Goal: Information Seeking & Learning: Find specific fact

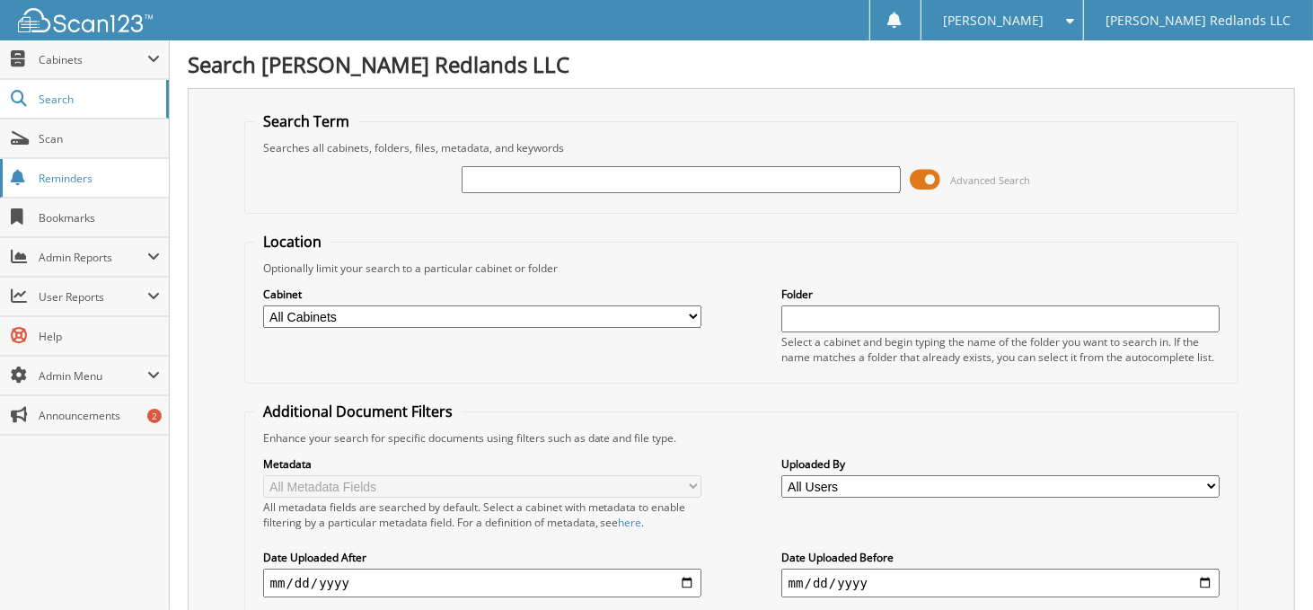
click at [41, 175] on span "Reminders" at bounding box center [99, 178] width 121 height 15
click at [541, 175] on input "text" at bounding box center [680, 179] width 439 height 27
type input "[PERSON_NAME]"
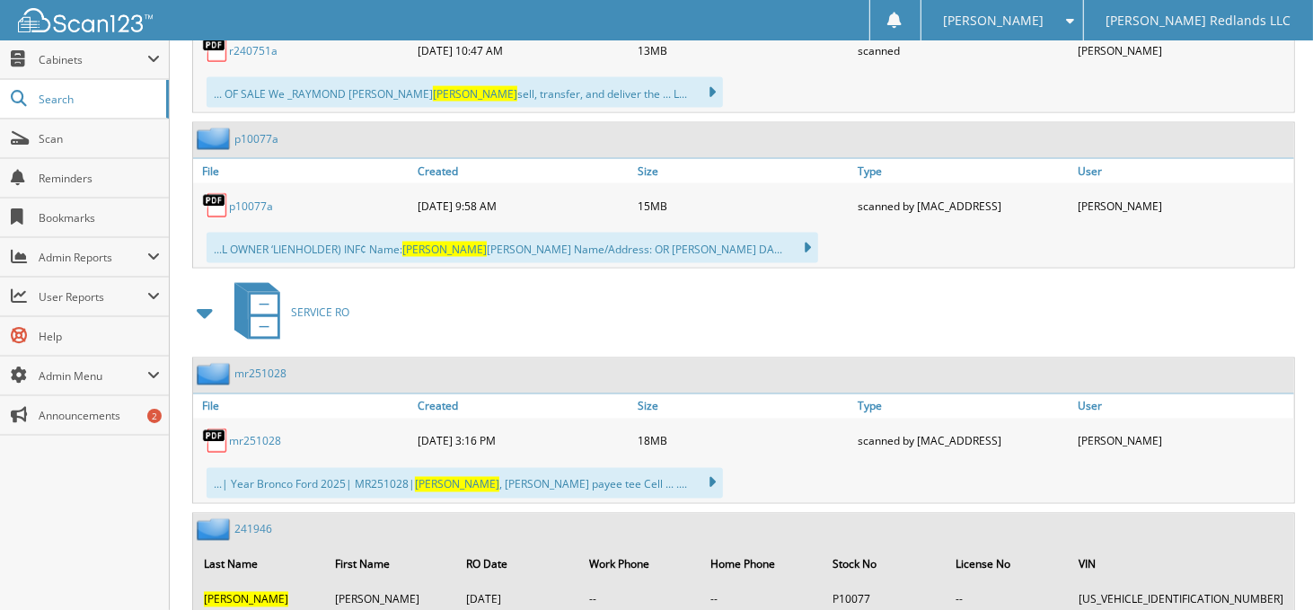
scroll to position [1885, 0]
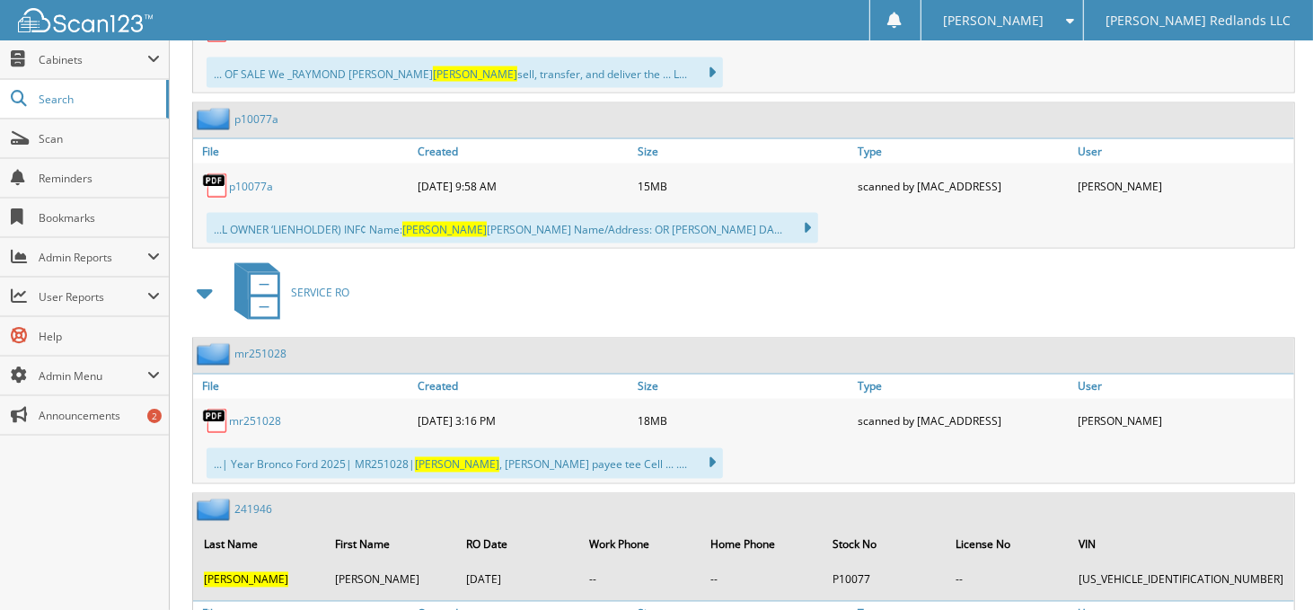
click at [266, 414] on link "mr251028" at bounding box center [255, 421] width 52 height 15
click at [575, 407] on div "[DATE] 3:16 PM" at bounding box center [523, 421] width 220 height 36
click at [211, 374] on link "File" at bounding box center [303, 386] width 220 height 24
click at [249, 347] on link "mr251028" at bounding box center [260, 354] width 52 height 15
